Goal: Task Accomplishment & Management: Manage account settings

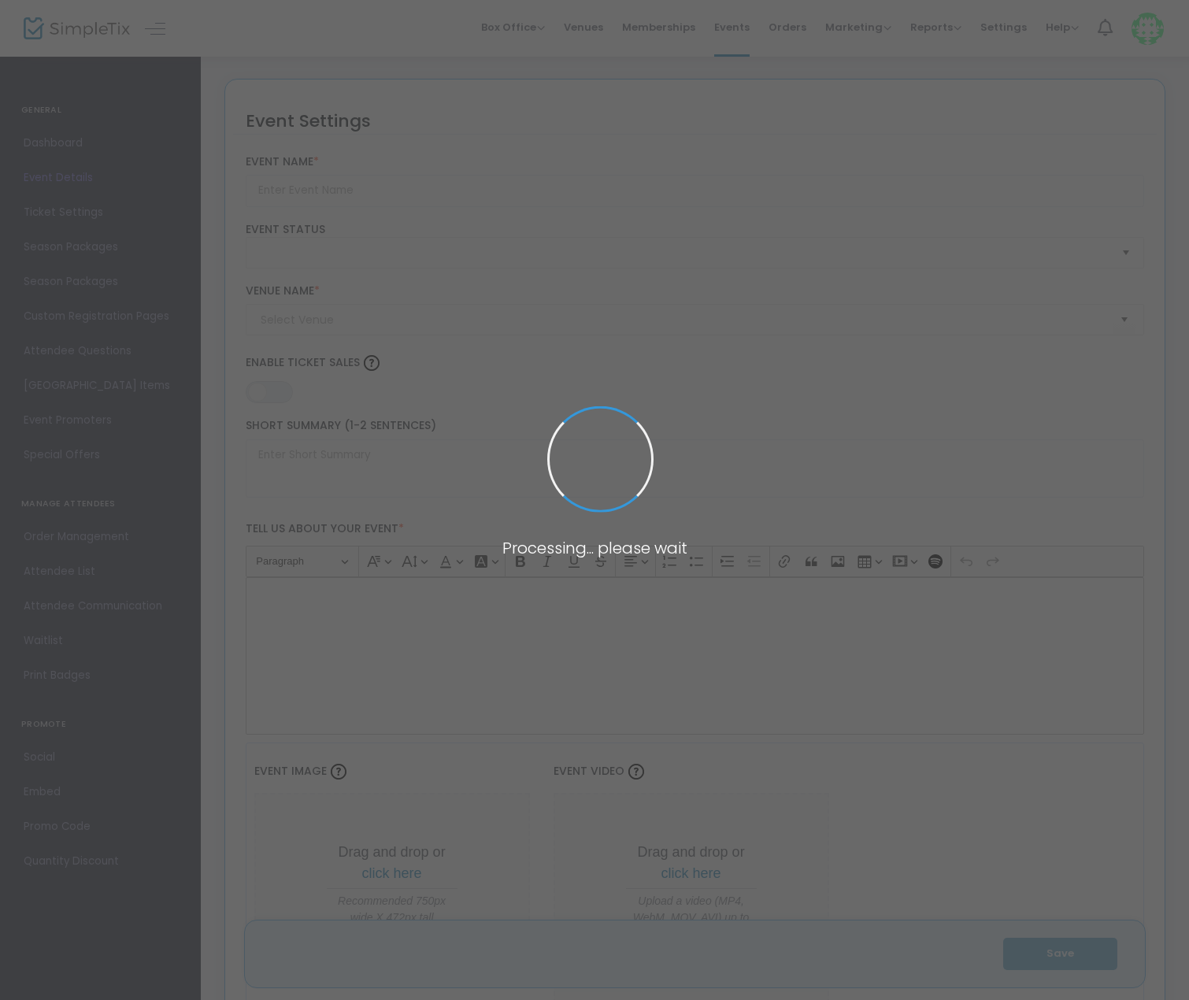
type input "High Holy Days 2025: [PERSON_NAME][GEOGRAPHIC_DATA]"
type textarea "Change This"
type input "Buy Tickets"
checkbox input "true"
type input "[PERSON_NAME][GEOGRAPHIC_DATA][PERSON_NAME]"
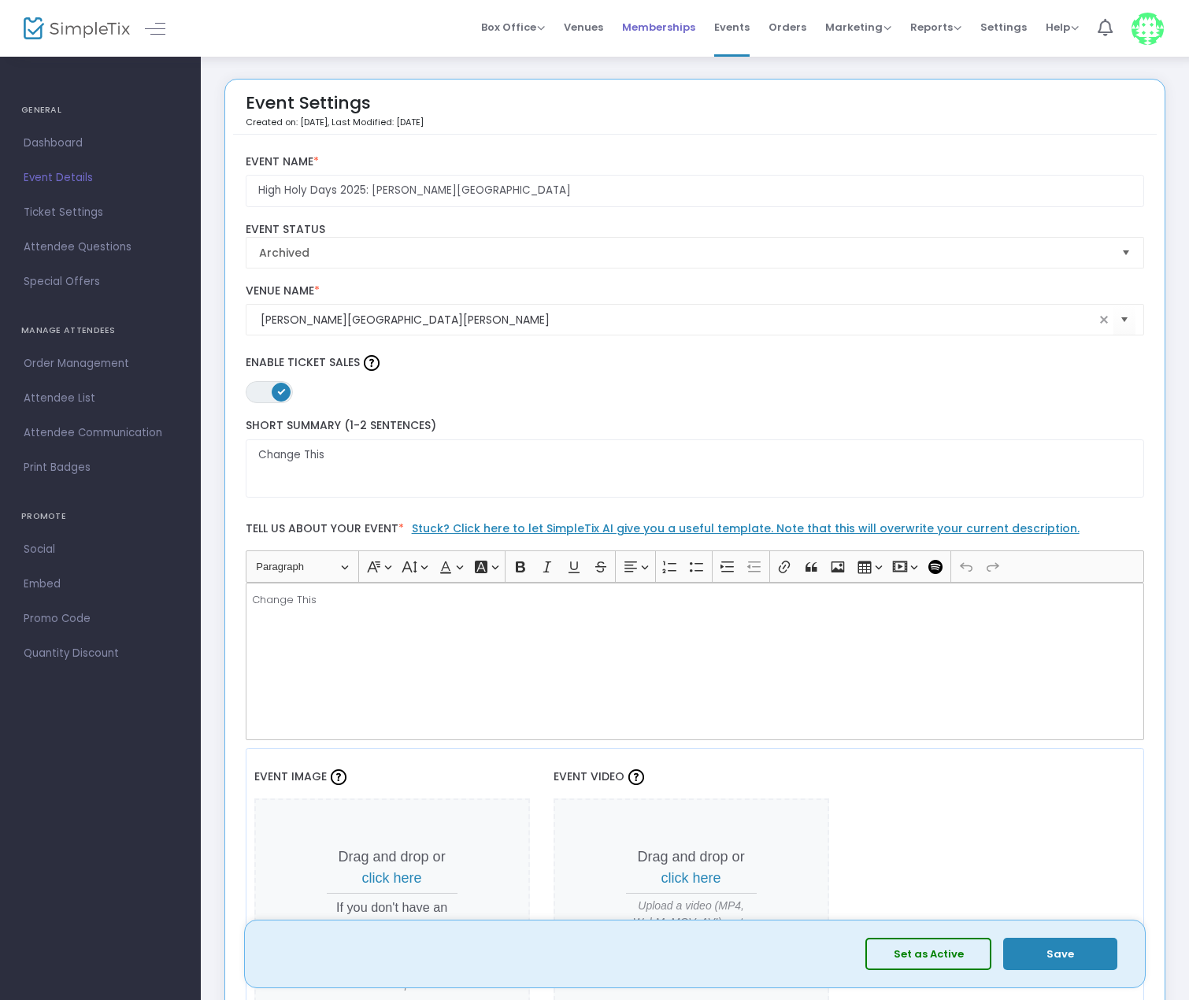
click at [652, 24] on span "Memberships" at bounding box center [658, 27] width 73 height 40
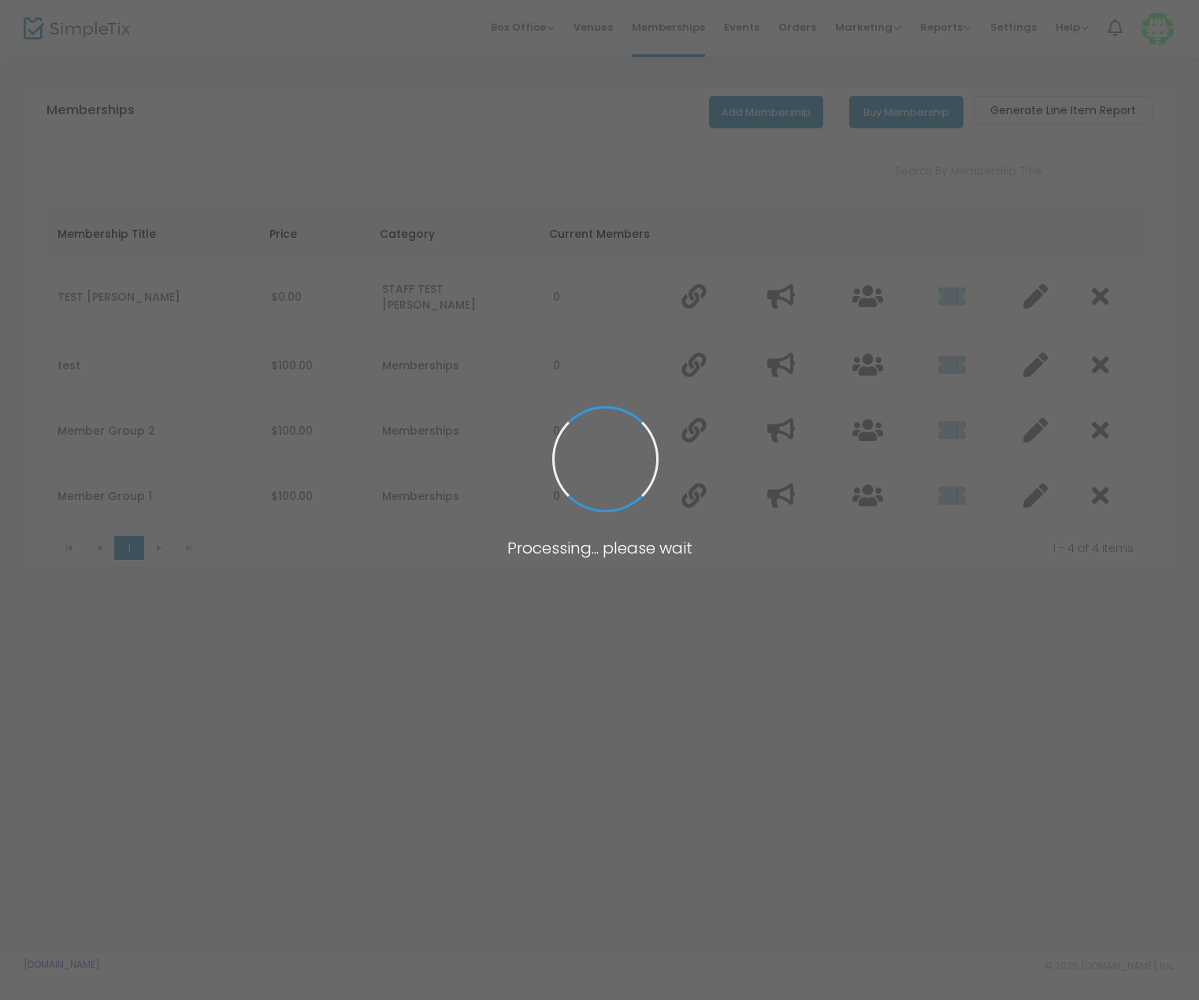
click at [746, 24] on span at bounding box center [599, 500] width 1199 height 1000
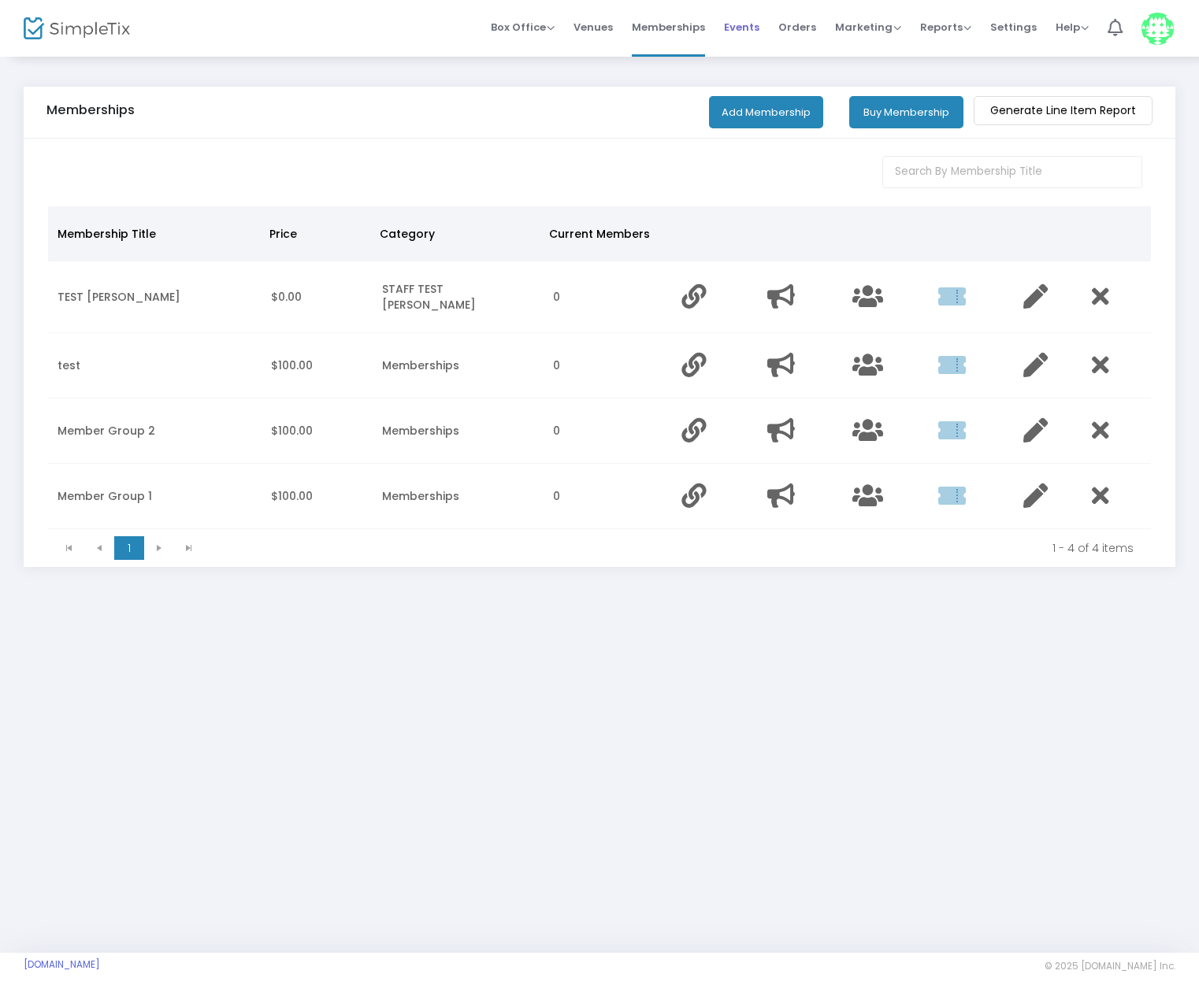
click at [746, 28] on span "Events" at bounding box center [741, 27] width 35 height 40
